Goal: Information Seeking & Learning: Learn about a topic

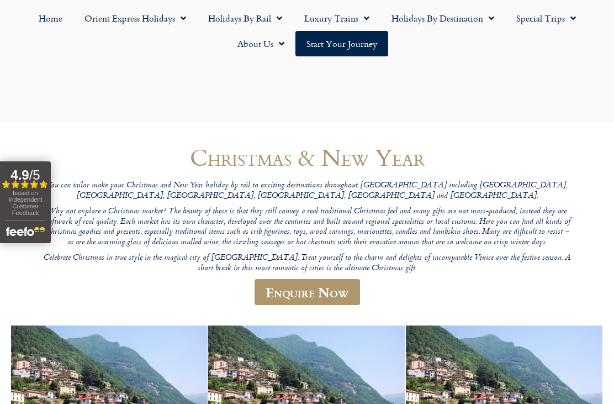
scroll to position [257, 0]
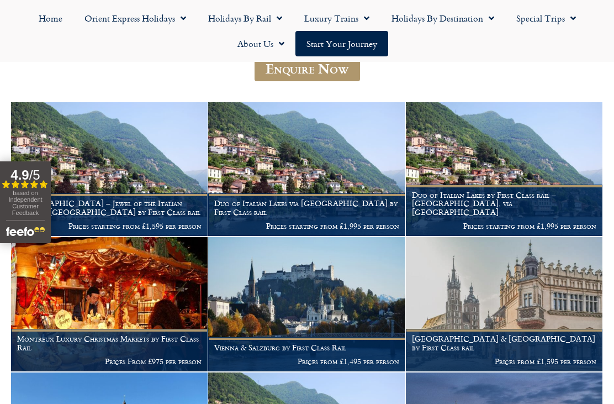
click at [540, 140] on img at bounding box center [504, 169] width 197 height 134
click at [523, 155] on img at bounding box center [504, 169] width 197 height 134
click at [123, 161] on img at bounding box center [109, 169] width 197 height 134
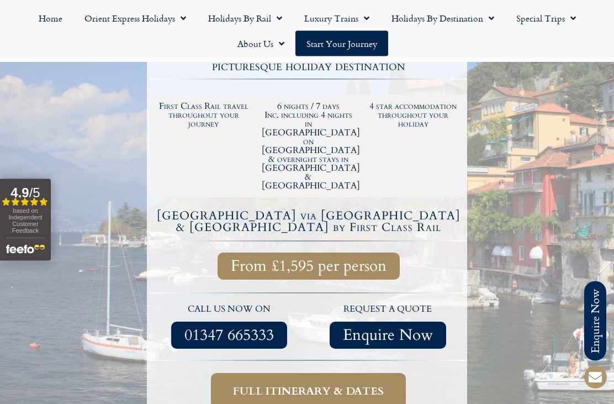
scroll to position [277, 0]
click at [306, 384] on span "Full itinerary & dates" at bounding box center [308, 391] width 151 height 14
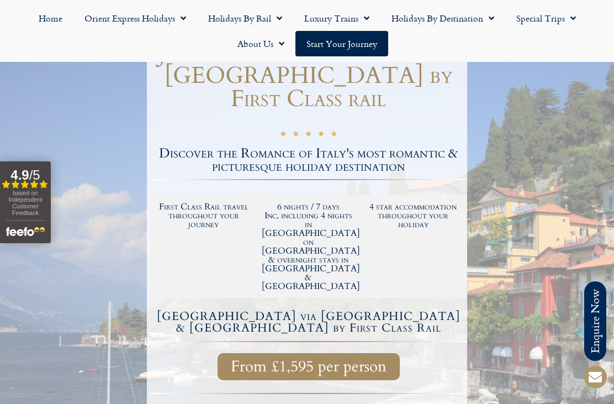
scroll to position [165, 0]
